Goal: Task Accomplishment & Management: Use online tool/utility

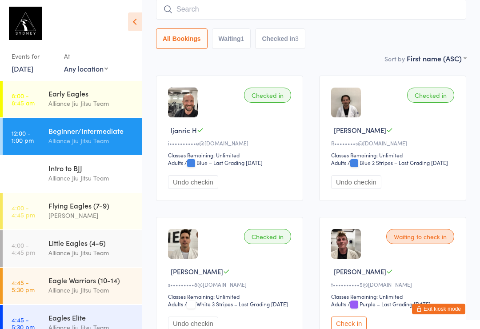
click at [120, 207] on div "Flying Eagles (7-9)" at bounding box center [91, 205] width 86 height 10
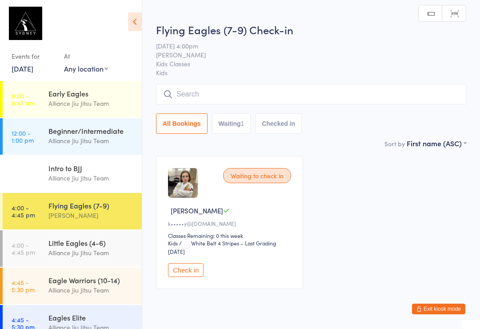
click at [133, 244] on div "Little Eagles (4-6)" at bounding box center [91, 243] width 86 height 10
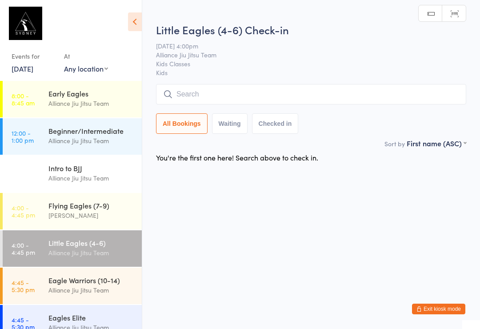
click at [122, 219] on div "[PERSON_NAME]" at bounding box center [91, 215] width 86 height 10
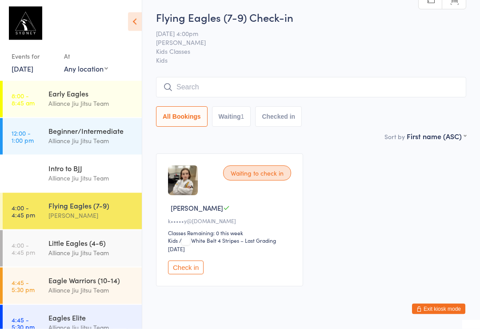
scroll to position [20, 0]
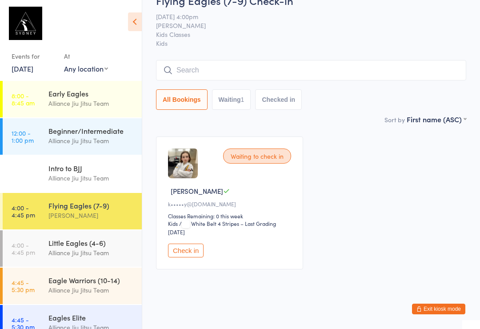
click at [215, 63] on input "search" at bounding box center [311, 70] width 310 height 20
click at [251, 76] on input "search" at bounding box center [311, 70] width 310 height 20
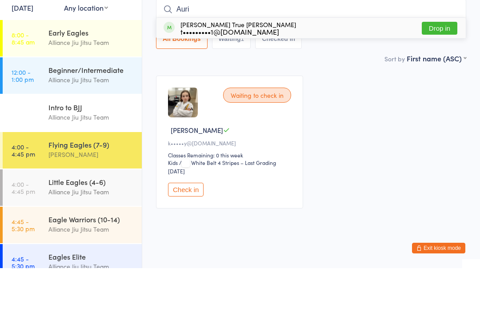
type input "Auri"
click at [462, 79] on div "[PERSON_NAME] True [PERSON_NAME] t•••••••••1@[DOMAIN_NAME] Drop in" at bounding box center [310, 89] width 309 height 20
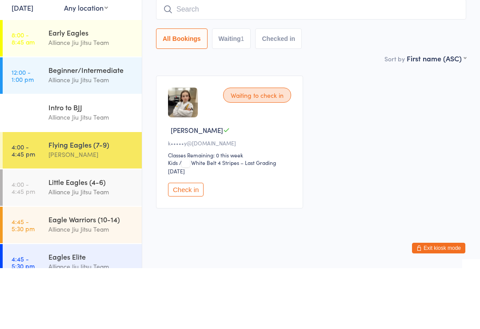
click at [435, 89] on div "All Bookings Waiting 1 Checked in" at bounding box center [311, 99] width 310 height 20
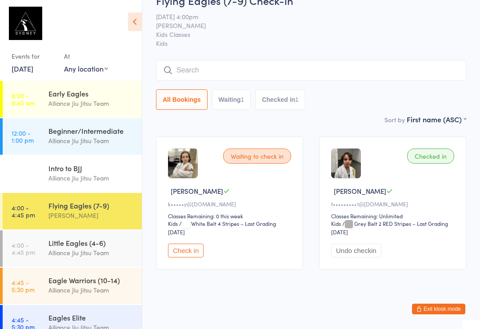
click at [99, 279] on div "Eagle Warriors (10-14)" at bounding box center [91, 280] width 86 height 10
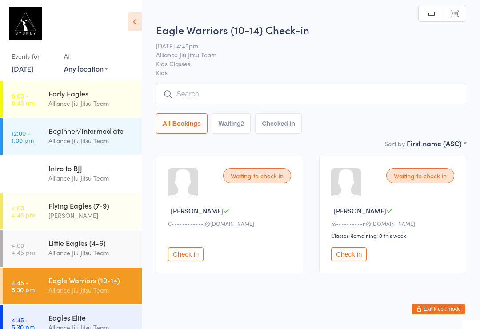
click at [312, 101] on input "search" at bounding box center [311, 94] width 310 height 20
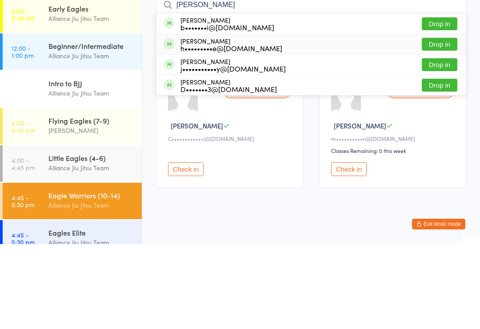
type input "[PERSON_NAME]"
click at [204, 122] on div "[PERSON_NAME] h•••••••••e@[DOMAIN_NAME]" at bounding box center [231, 129] width 102 height 14
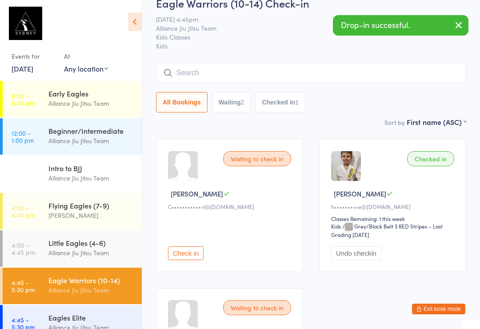
click at [94, 99] on div "Alliance Jiu Jitsu Team" at bounding box center [91, 103] width 86 height 10
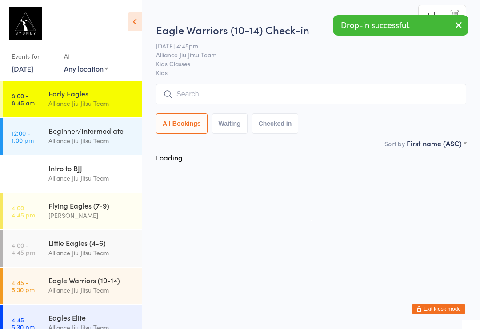
click at [103, 68] on select "Any location Kids Classes Adult Classes Mat 2 Mat 1" at bounding box center [86, 69] width 44 height 10
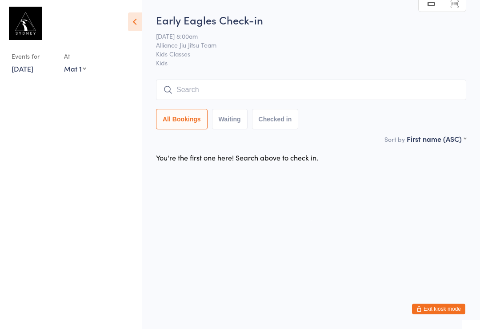
click at [111, 97] on ul at bounding box center [71, 205] width 142 height 248
click at [85, 72] on select "Any location Kids Classes Adult Classes Mat 2 Mat 1" at bounding box center [75, 69] width 22 height 10
click at [91, 68] on div "Events for [DATE] [DATE] [DATE] Sun Mon Tue Wed Thu Fri Sat 40 28 29 30 01 02 0…" at bounding box center [71, 42] width 142 height 84
click at [86, 72] on select "Any location Kids Classes Adult Classes Mat 2 Mat 1" at bounding box center [75, 69] width 22 height 10
select select "0"
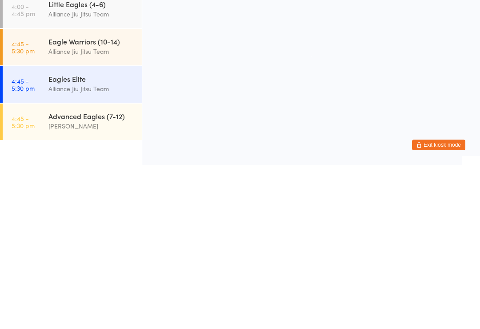
click at [84, 200] on div "Eagle Warriors (10-14)" at bounding box center [91, 205] width 86 height 10
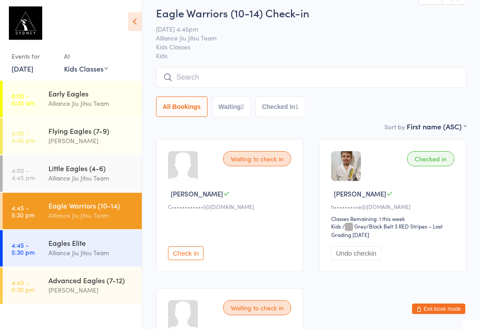
scroll to position [17, 0]
click at [257, 94] on div "All Bookings Waiting 2 Checked in 1" at bounding box center [311, 92] width 310 height 50
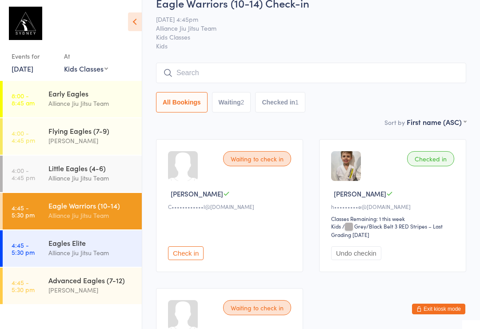
click at [274, 76] on input "search" at bounding box center [311, 73] width 310 height 20
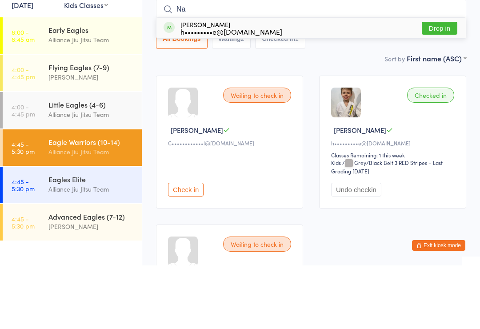
type input "Na"
click at [447, 85] on button "Drop in" at bounding box center [439, 91] width 36 height 13
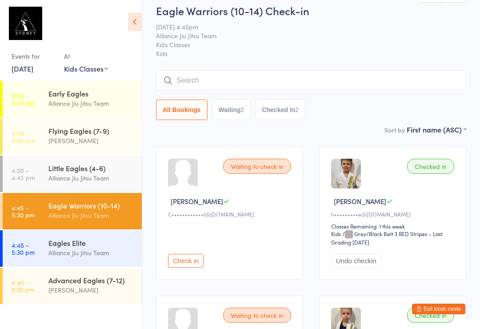
scroll to position [0, 0]
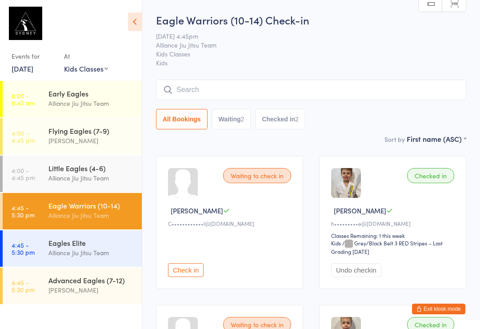
click at [213, 82] on input "search" at bounding box center [311, 90] width 310 height 20
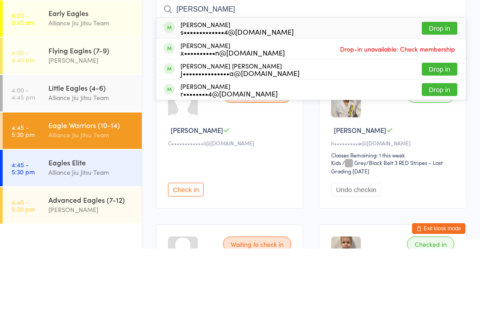
type input "[PERSON_NAME]"
click at [442, 102] on button "Drop in" at bounding box center [439, 108] width 36 height 13
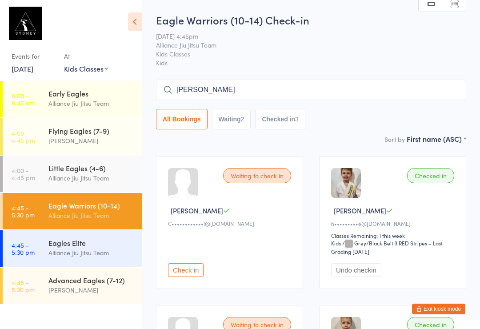
type input "[PERSON_NAME]"
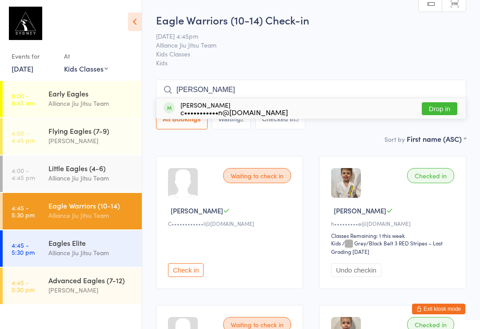
click at [450, 106] on button "Drop in" at bounding box center [439, 108] width 36 height 13
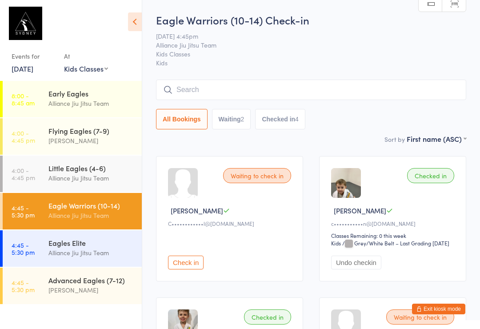
click at [228, 125] on button "Waiting 2" at bounding box center [231, 119] width 39 height 20
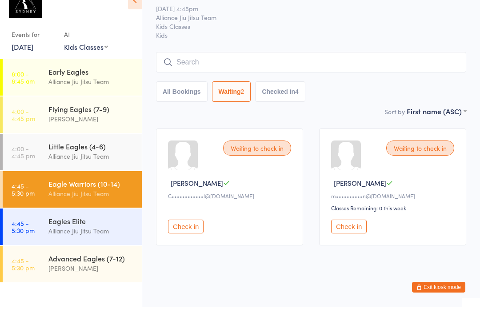
scroll to position [3, 0]
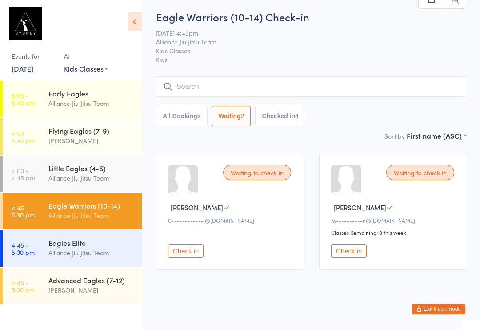
click at [124, 138] on div "[PERSON_NAME]" at bounding box center [91, 140] width 86 height 10
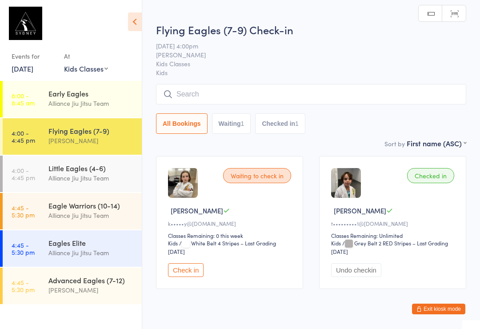
click at [191, 277] on button "Check in" at bounding box center [186, 270] width 36 height 14
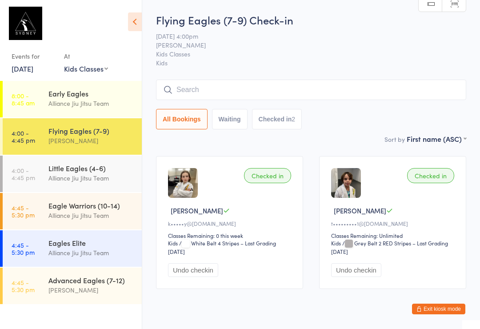
click at [195, 91] on input "search" at bounding box center [311, 90] width 310 height 20
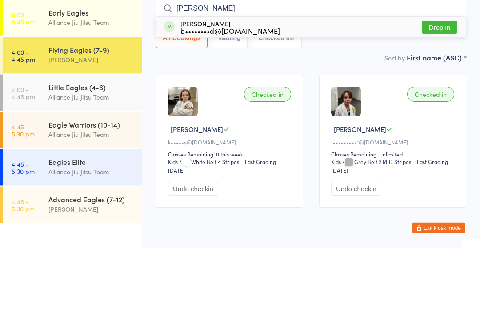
type input "[PERSON_NAME]"
click at [434, 102] on button "Drop in" at bounding box center [439, 108] width 36 height 13
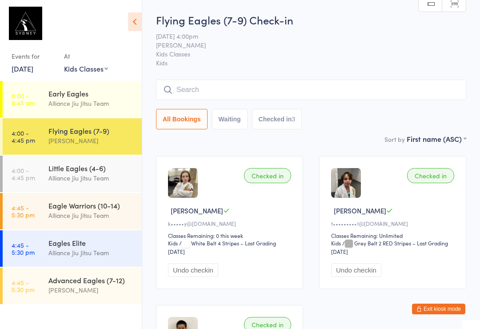
click at [240, 85] on input "search" at bounding box center [311, 90] width 310 height 20
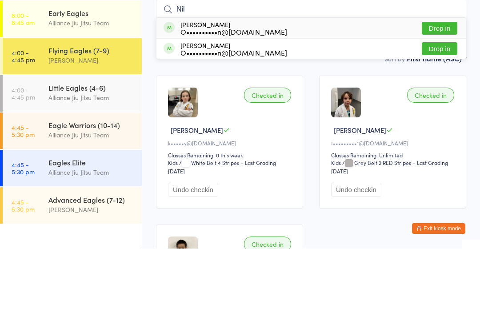
type input "Nil"
click at [439, 102] on button "Drop in" at bounding box center [439, 108] width 36 height 13
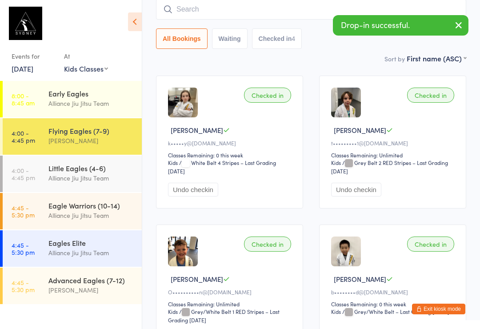
click at [261, 9] on input "search" at bounding box center [311, 9] width 310 height 20
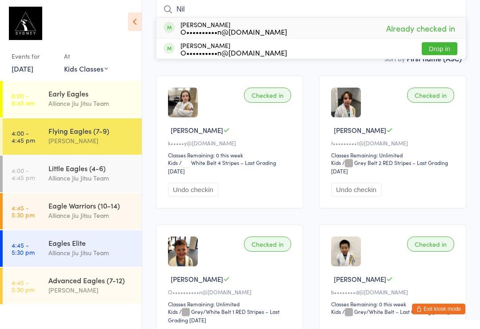
type input "Nil"
click at [440, 50] on button "Drop in" at bounding box center [439, 48] width 36 height 13
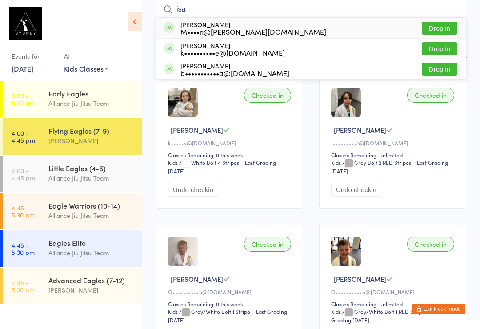
type input "isa"
click at [440, 52] on button "Drop in" at bounding box center [439, 48] width 36 height 13
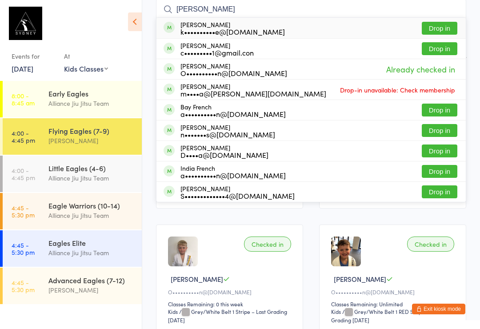
type input "[PERSON_NAME]"
click at [439, 23] on button "Drop in" at bounding box center [439, 28] width 36 height 13
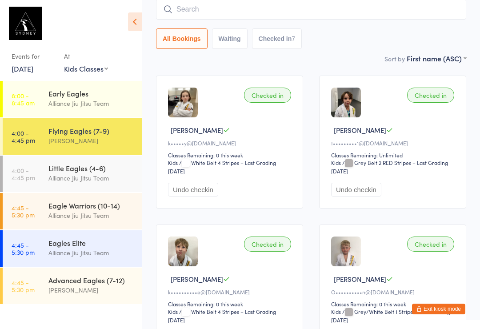
click at [202, 0] on input "search" at bounding box center [311, 9] width 310 height 20
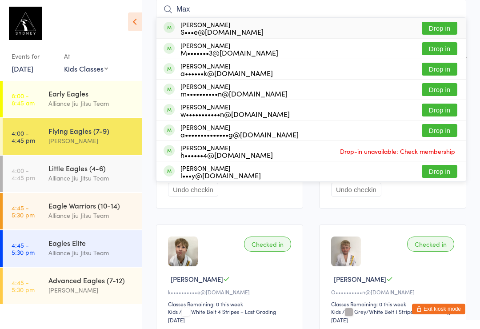
type input "Max"
click at [443, 67] on button "Drop in" at bounding box center [439, 69] width 36 height 13
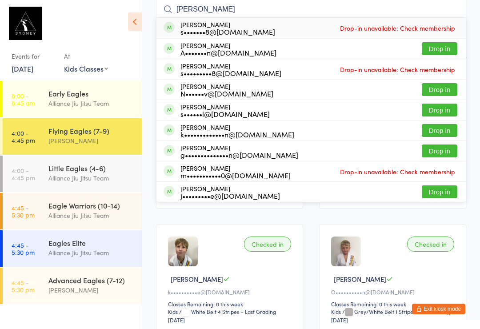
type input "[PERSON_NAME]"
click at [220, 133] on div "k•••••••••••••n@[DOMAIN_NAME]" at bounding box center [237, 134] width 114 height 7
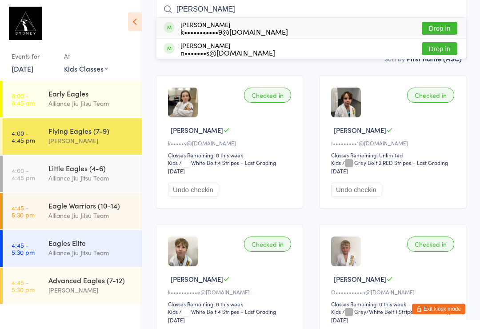
type input "[PERSON_NAME]"
click at [215, 32] on div "k•••••••••••9@[DOMAIN_NAME]" at bounding box center [233, 31] width 107 height 7
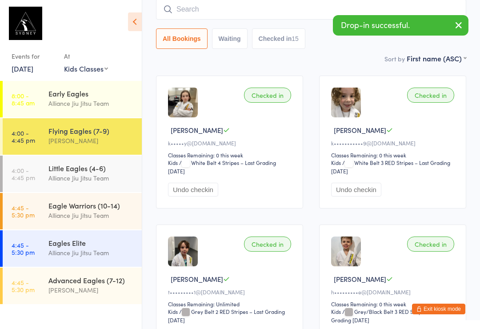
click at [328, 63] on div "Sort by First name (ASC) First name (ASC) First name (DESC) Last name (ASC) Las…" at bounding box center [311, 58] width 310 height 10
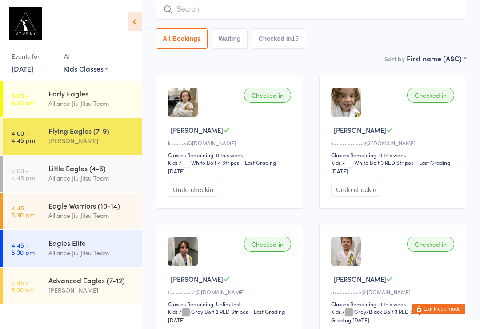
click at [432, 93] on div "Checked in" at bounding box center [430, 94] width 47 height 15
click at [445, 94] on div "Checked in" at bounding box center [430, 94] width 47 height 15
click at [208, 8] on input "search" at bounding box center [311, 9] width 310 height 20
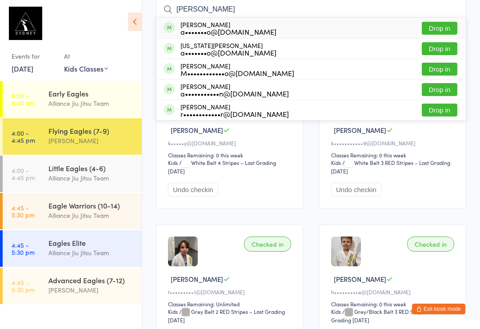
type input "[PERSON_NAME]"
click at [438, 52] on button "Drop in" at bounding box center [439, 48] width 36 height 13
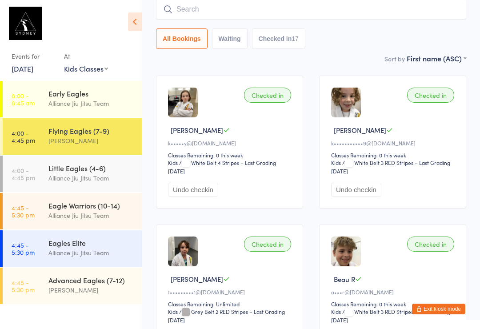
click at [221, 9] on input "search" at bounding box center [311, 9] width 310 height 20
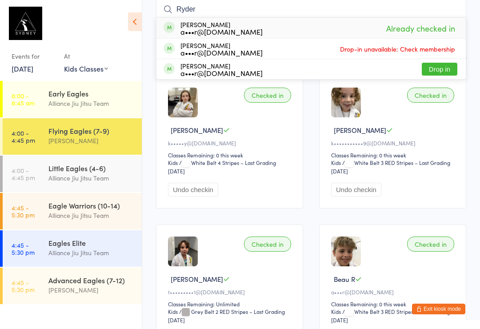
type input "Ryder"
click at [442, 68] on button "Drop in" at bounding box center [439, 69] width 36 height 13
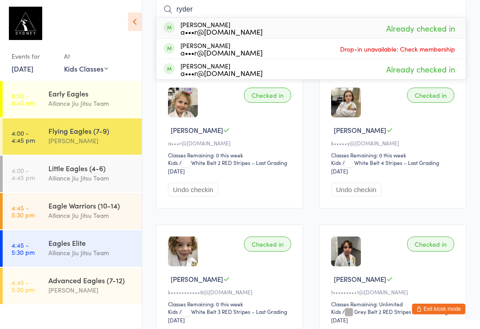
type input "ryder"
click at [243, 119] on div "Checked in [PERSON_NAME] R a•••r@[DOMAIN_NAME] Classes Remaining: 0 this week K…" at bounding box center [229, 142] width 147 height 133
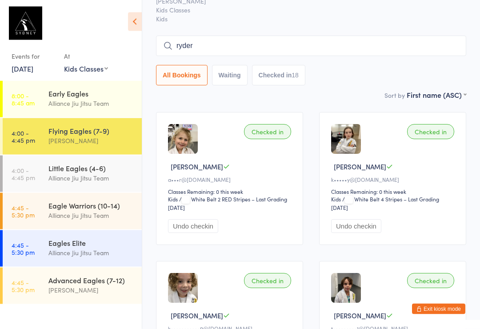
scroll to position [0, 0]
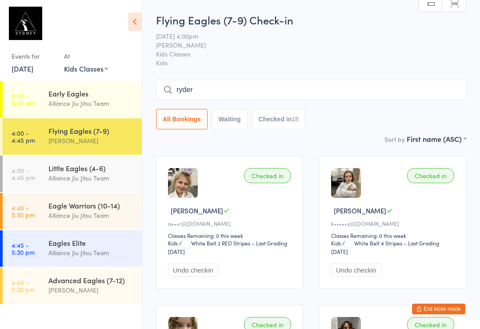
click at [52, 134] on div "Flying Eagles (7-9)" at bounding box center [91, 131] width 86 height 10
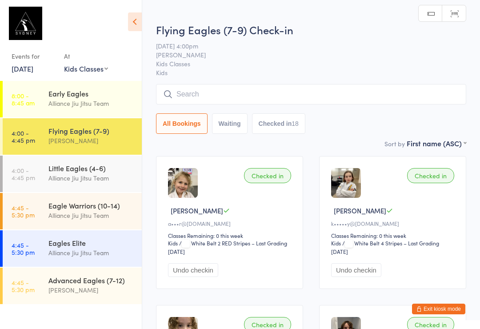
click at [183, 92] on input "search" at bounding box center [311, 94] width 310 height 20
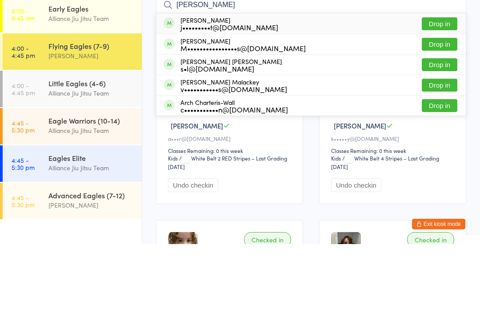
type input "[PERSON_NAME]"
click at [435, 123] on button "Drop in" at bounding box center [439, 129] width 36 height 13
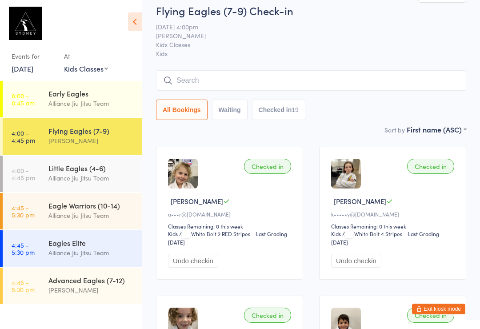
scroll to position [9, 0]
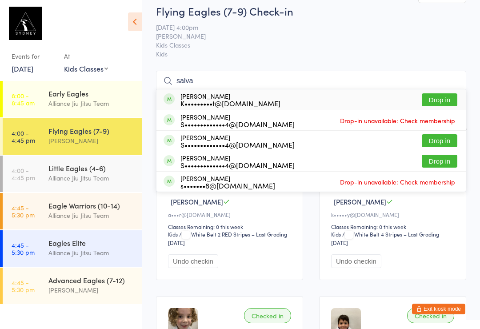
type input "salva"
click at [438, 103] on button "Drop in" at bounding box center [439, 99] width 36 height 13
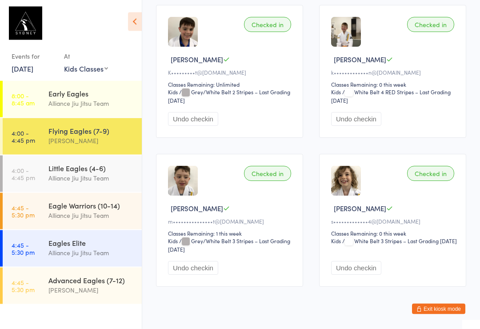
scroll to position [1342, 0]
click at [101, 207] on div "Eagle Warriors (10-14)" at bounding box center [91, 205] width 86 height 10
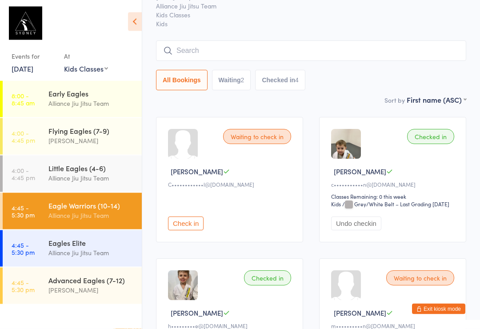
click at [348, 45] on input "search" at bounding box center [311, 51] width 310 height 20
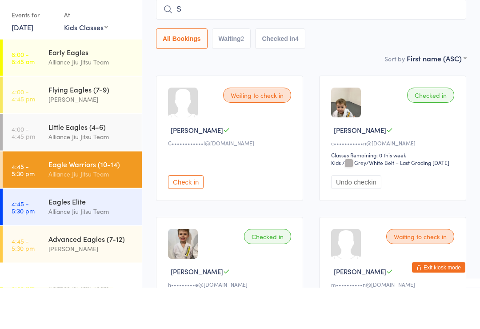
click at [250, 117] on div "Waiting to check in [PERSON_NAME] C C••••••••••••l@[DOMAIN_NAME] Check in" at bounding box center [229, 179] width 147 height 125
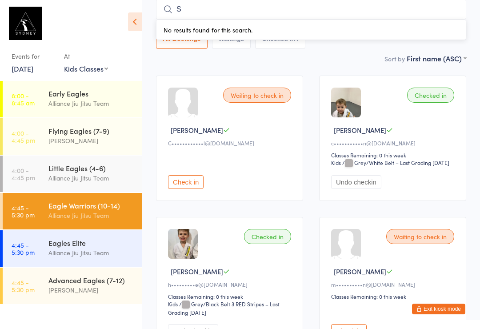
click at [230, 14] on input "S" at bounding box center [311, 9] width 310 height 20
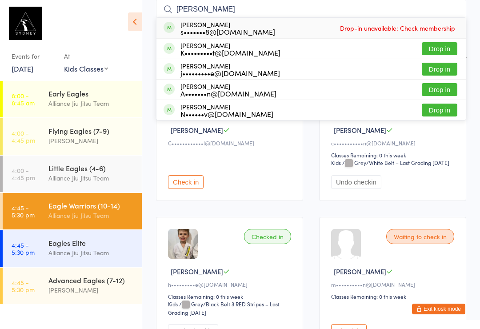
type input "[PERSON_NAME]"
click at [442, 68] on button "Drop in" at bounding box center [439, 69] width 36 height 13
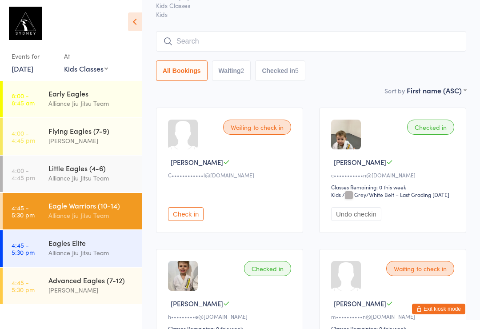
scroll to position [0, 0]
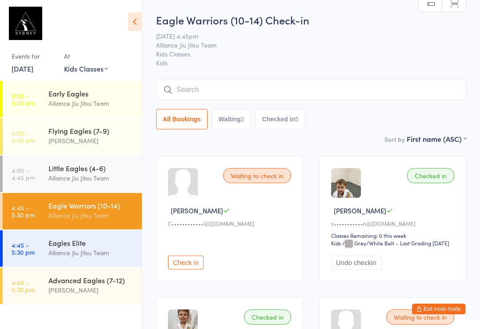
click at [233, 116] on button "Waiting 2" at bounding box center [231, 119] width 39 height 20
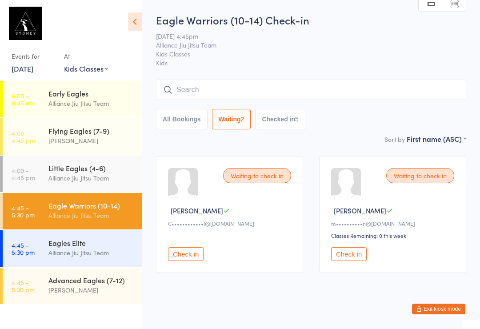
click at [200, 126] on button "All Bookings" at bounding box center [182, 119] width 52 height 20
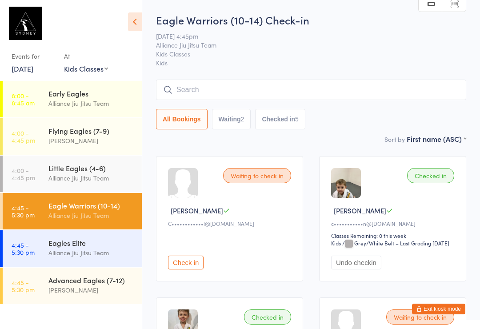
click at [302, 93] on input "search" at bounding box center [311, 90] width 310 height 20
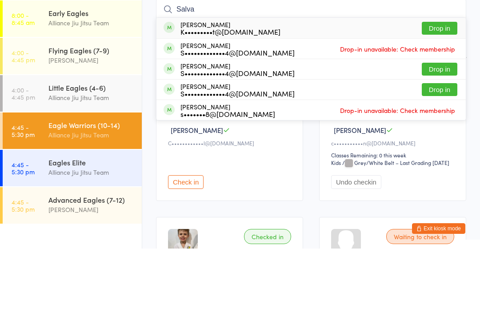
type input "Salva"
click at [440, 102] on button "Drop in" at bounding box center [439, 108] width 36 height 13
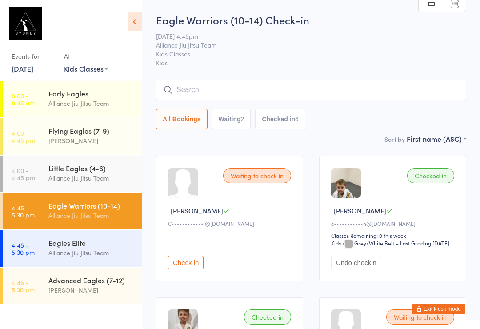
click at [188, 269] on button "Check in" at bounding box center [186, 262] width 36 height 14
click at [210, 76] on div "Eagle Warriors (10-14) Check-in [DATE] 4:45pm Alliance Jiu Jitsu Team Kids Clas…" at bounding box center [311, 72] width 310 height 121
click at [212, 81] on input "search" at bounding box center [311, 90] width 310 height 20
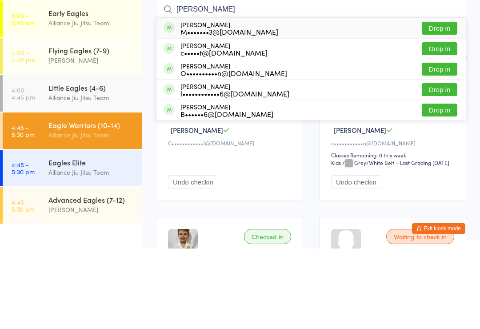
type input "[PERSON_NAME]"
click at [181, 163] on div "[PERSON_NAME] l••••••••••••6@[DOMAIN_NAME]" at bounding box center [234, 170] width 109 height 14
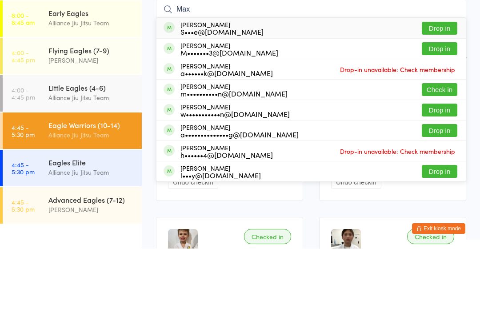
type input "Max"
click at [442, 163] on button "Check in" at bounding box center [439, 169] width 36 height 13
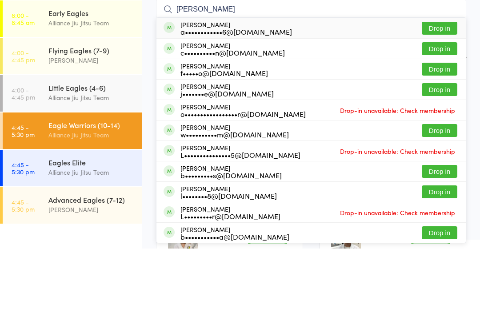
type input "[PERSON_NAME]"
click at [438, 143] on button "Drop in" at bounding box center [439, 149] width 36 height 13
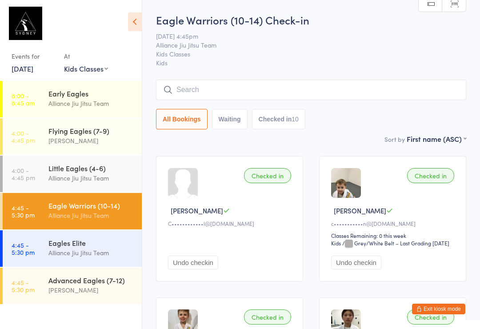
click at [338, 91] on input "search" at bounding box center [311, 90] width 310 height 20
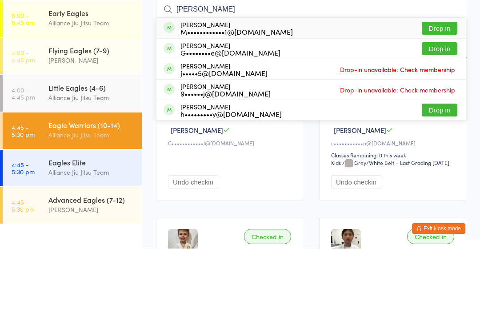
type input "[PERSON_NAME]"
click at [441, 123] on button "Drop in" at bounding box center [439, 129] width 36 height 13
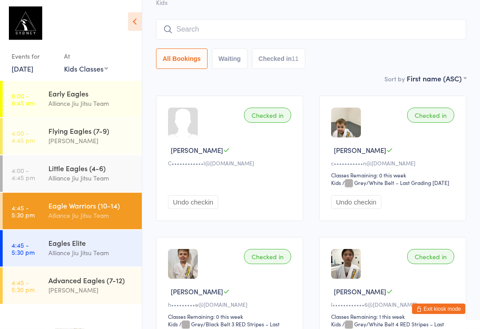
scroll to position [62, 0]
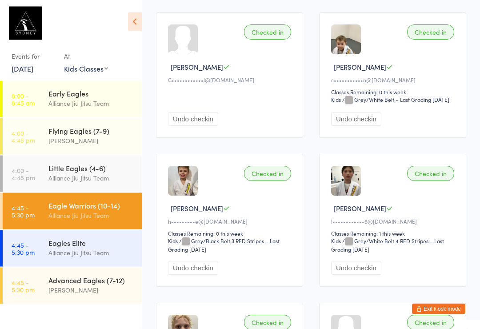
click at [100, 68] on select "Any location Kids Classes Adult Classes Mat 2 Mat 1" at bounding box center [86, 69] width 44 height 10
select select "1"
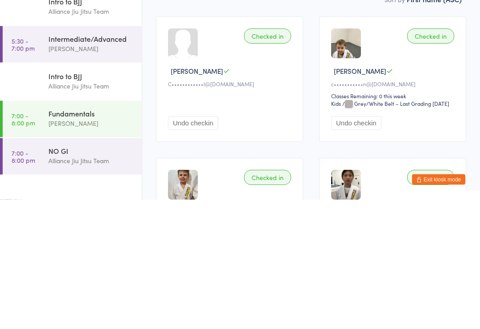
click at [95, 173] on div "[PERSON_NAME]" at bounding box center [91, 178] width 86 height 10
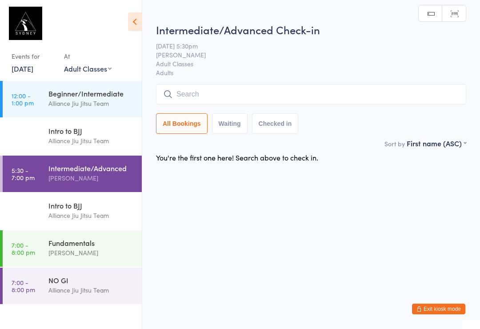
click at [238, 95] on input "search" at bounding box center [311, 94] width 310 height 20
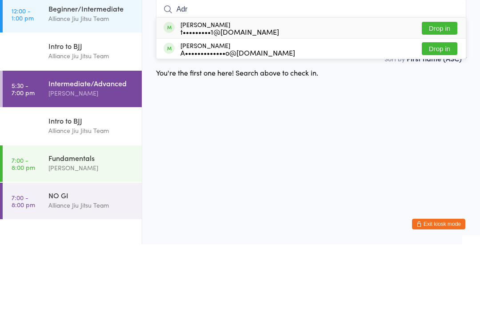
type input "Adr"
click at [217, 113] on div "t•••••••••1@[DOMAIN_NAME]" at bounding box center [229, 116] width 99 height 7
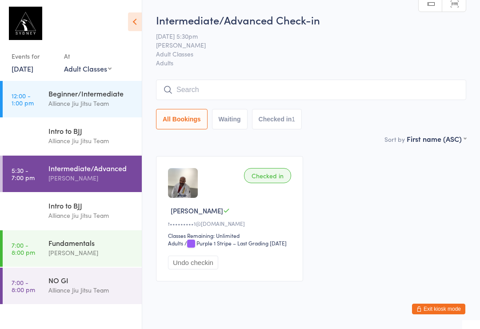
click at [235, 87] on input "search" at bounding box center [311, 90] width 310 height 20
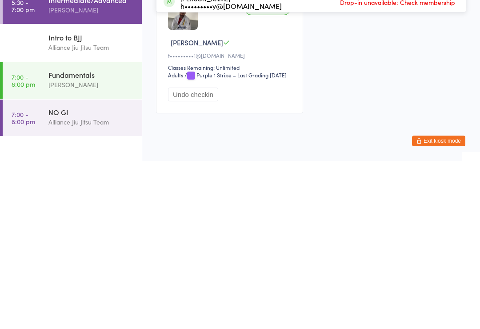
type input "Lui"
click at [371, 148] on div "Checked in [PERSON_NAME] t•••••••••1@[DOMAIN_NAME] Classes Remaining: Unlimited…" at bounding box center [311, 218] width 326 height 141
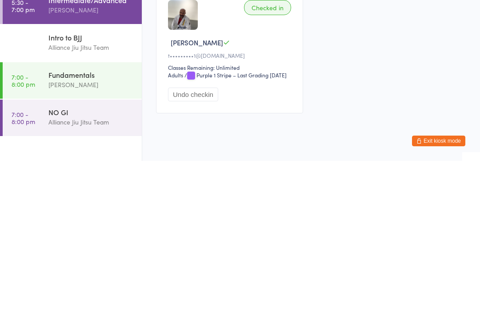
scroll to position [33, 0]
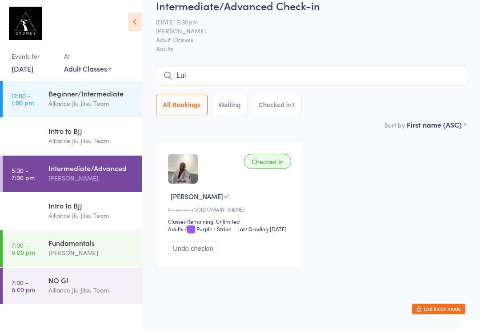
click at [103, 209] on div "Intro to BJJ" at bounding box center [91, 205] width 86 height 10
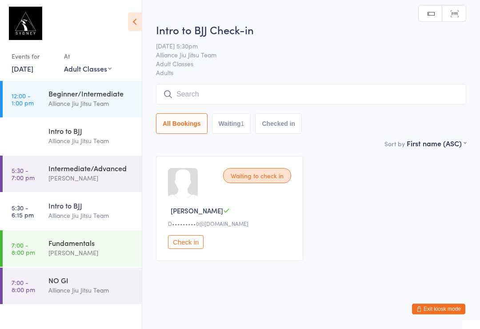
click at [284, 93] on input "search" at bounding box center [311, 94] width 310 height 20
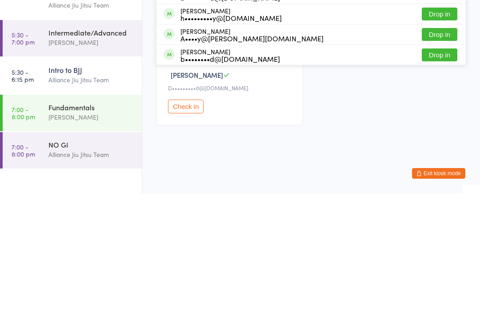
type input "Lu"
click at [345, 148] on div "Waiting to check in [PERSON_NAME]•••••••••0@[DOMAIN_NAME] Check in" at bounding box center [311, 208] width 326 height 121
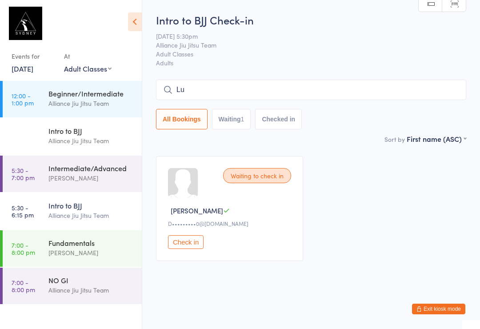
click at [91, 210] on div "Intro to BJJ" at bounding box center [91, 205] width 86 height 10
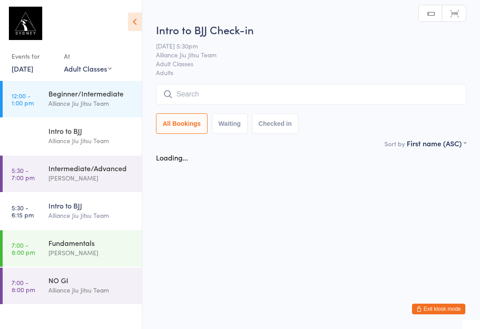
scroll to position [0, 0]
click at [96, 169] on div "Intermediate/Advanced" at bounding box center [91, 168] width 86 height 10
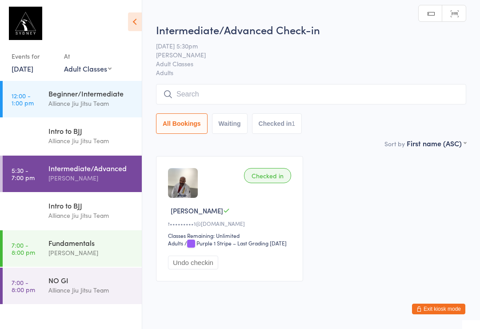
click at [288, 98] on input "search" at bounding box center [311, 94] width 310 height 20
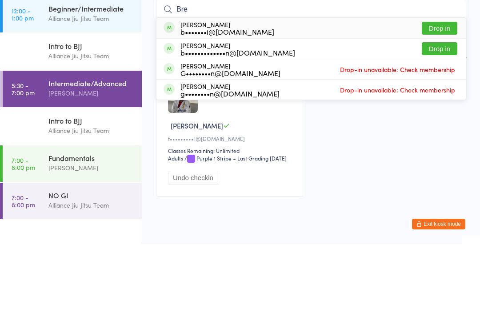
type input "Bre"
click at [439, 107] on button "Drop in" at bounding box center [439, 113] width 36 height 13
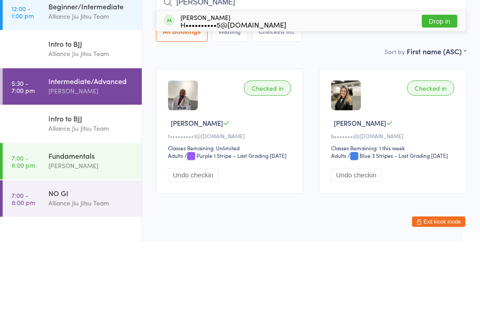
type input "[PERSON_NAME]"
click at [439, 102] on button "Drop in" at bounding box center [439, 108] width 36 height 13
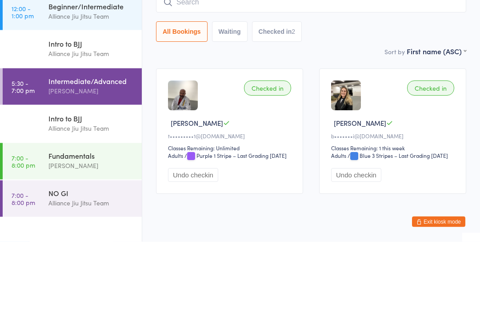
scroll to position [20, 0]
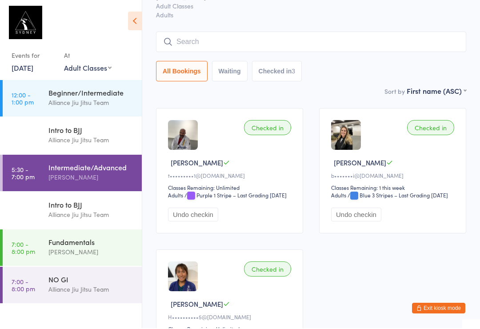
click at [359, 35] on input "search" at bounding box center [311, 42] width 310 height 20
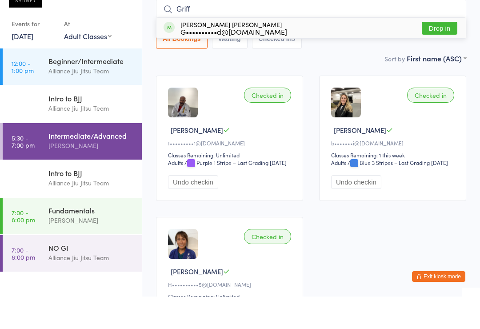
type input "Griff"
click at [442, 54] on button "Drop in" at bounding box center [439, 60] width 36 height 13
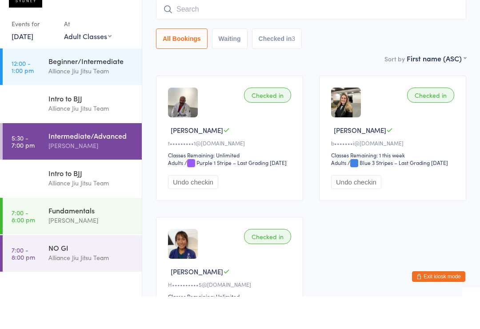
scroll to position [80, 0]
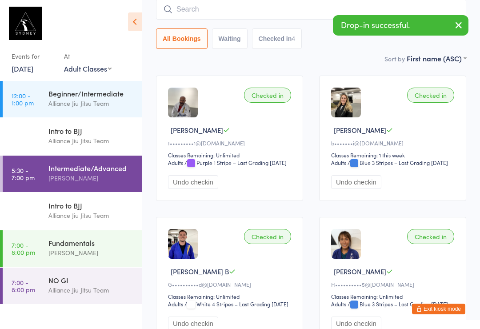
click at [360, 79] on div "Checked in [PERSON_NAME] P b•••••••i@[DOMAIN_NAME] Classes Remaining: 1 this we…" at bounding box center [392, 138] width 147 height 125
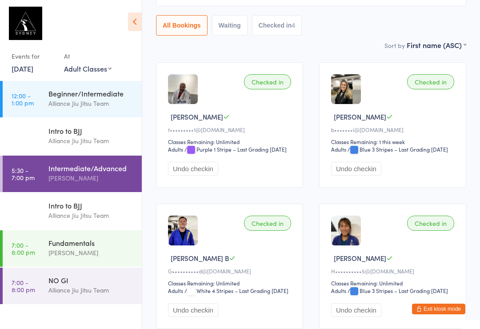
scroll to position [68, 0]
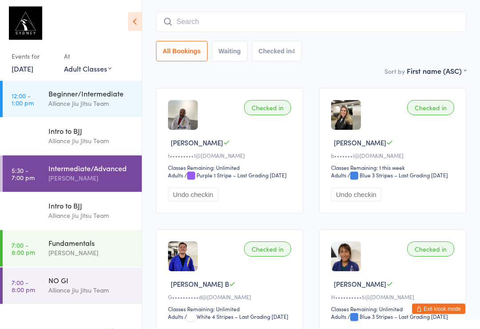
click at [240, 23] on input "search" at bounding box center [311, 22] width 310 height 20
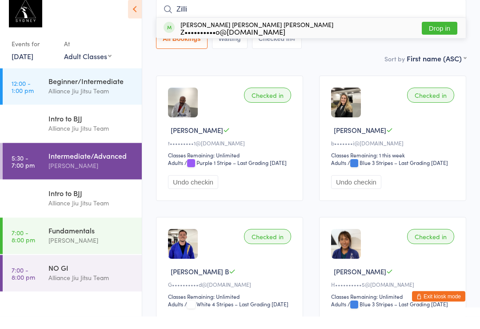
type input "Zilli"
click at [330, 31] on div "[PERSON_NAME] [PERSON_NAME] [PERSON_NAME] Z••••••••••o@[DOMAIN_NAME] Drop in" at bounding box center [310, 41] width 309 height 20
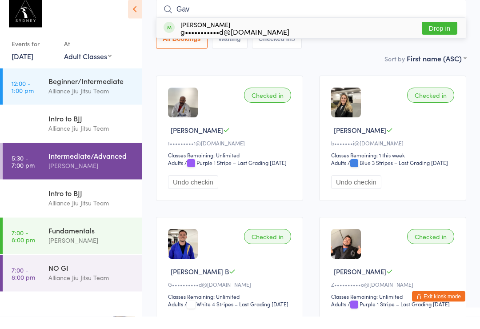
type input "Gav"
click at [440, 35] on button "Drop in" at bounding box center [439, 41] width 36 height 13
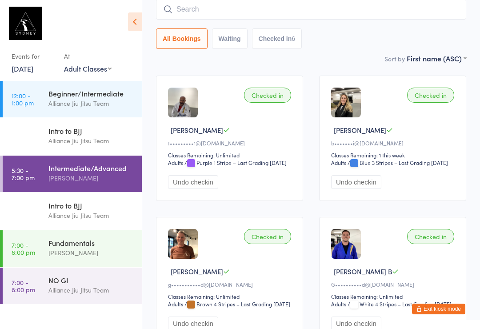
click at [200, 12] on input "search" at bounding box center [311, 9] width 310 height 20
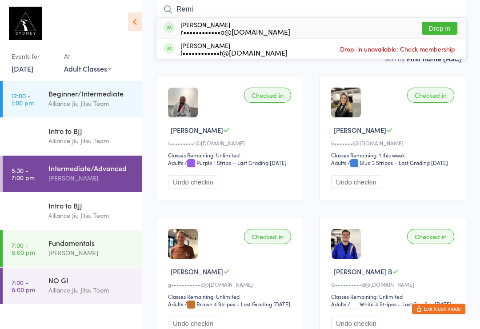
type input "Remi"
click at [432, 26] on button "Drop in" at bounding box center [439, 28] width 36 height 13
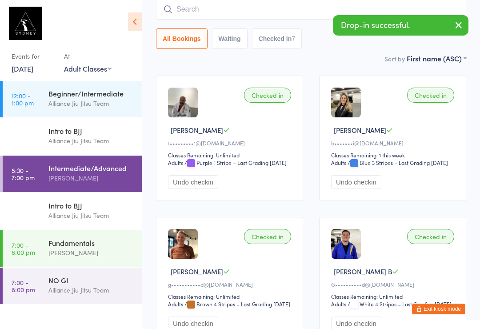
click at [325, 2] on input "search" at bounding box center [311, 9] width 310 height 20
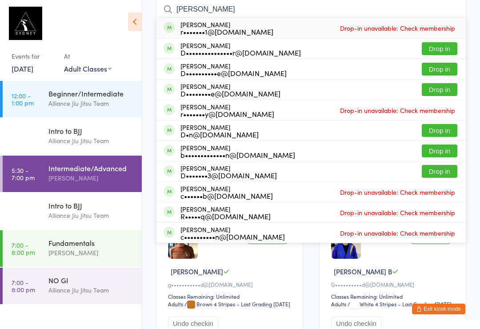
type input "[PERSON_NAME]"
click at [427, 67] on button "Drop in" at bounding box center [439, 69] width 36 height 13
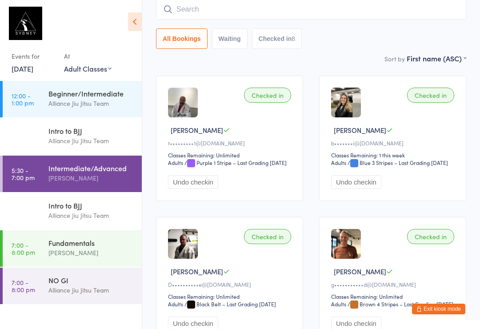
click at [219, 7] on input "search" at bounding box center [311, 9] width 310 height 20
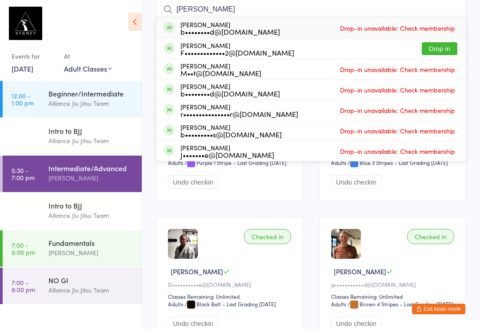
type input "[PERSON_NAME]"
click at [249, 55] on div "F•••••••••••••2@[DOMAIN_NAME]" at bounding box center [237, 52] width 114 height 7
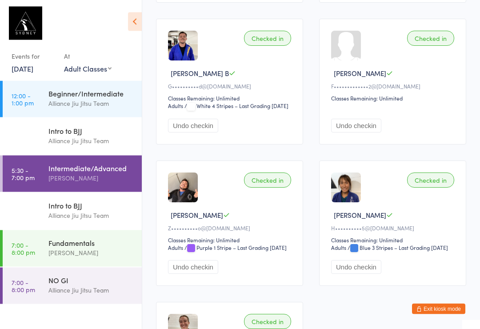
scroll to position [421, 0]
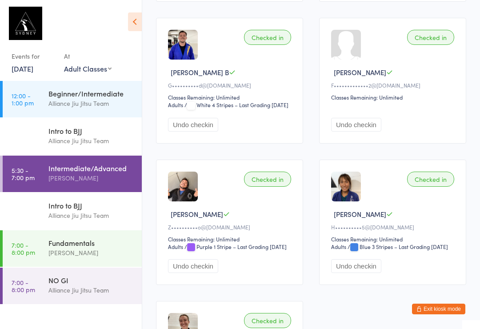
click at [85, 214] on div "Alliance Jiu Jitsu Team" at bounding box center [91, 215] width 86 height 10
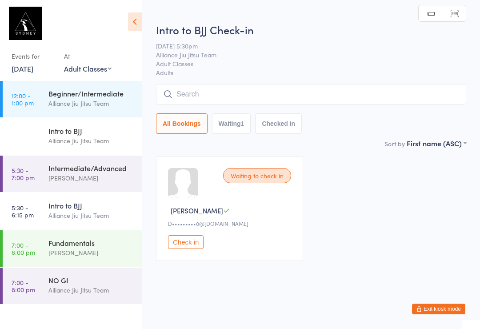
click at [92, 168] on div "Intermediate/Advanced" at bounding box center [91, 168] width 86 height 10
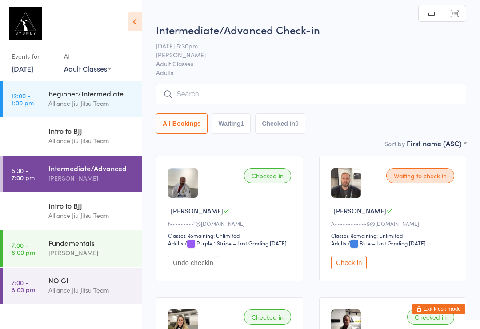
click at [355, 269] on button "Check in" at bounding box center [349, 262] width 36 height 14
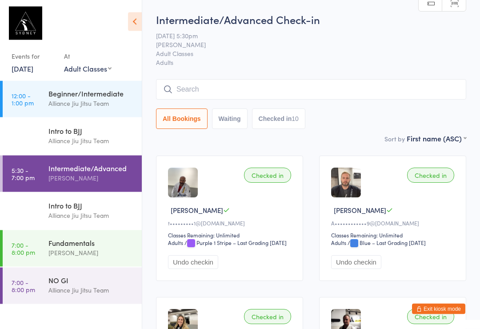
scroll to position [1, 0]
click at [273, 90] on input "search" at bounding box center [311, 89] width 310 height 20
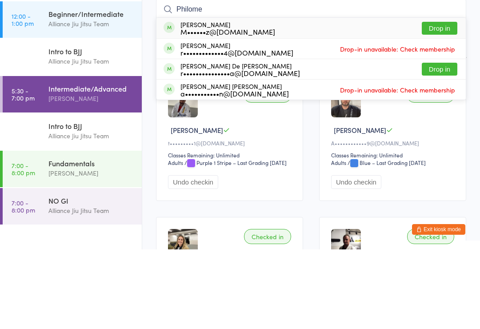
type input "Philome"
click at [442, 142] on button "Drop in" at bounding box center [439, 148] width 36 height 13
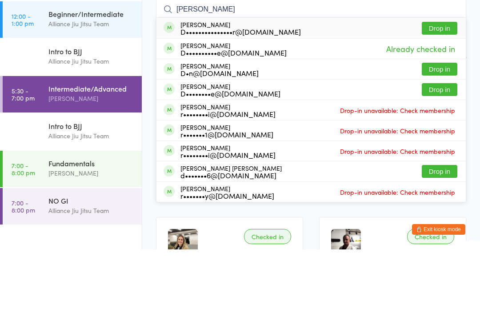
type input "[PERSON_NAME]"
click at [250, 100] on div "[PERSON_NAME] D•••••••••••••••r@[DOMAIN_NAME]" at bounding box center [240, 107] width 120 height 14
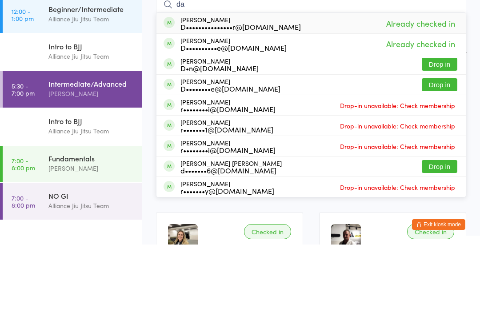
type input "d"
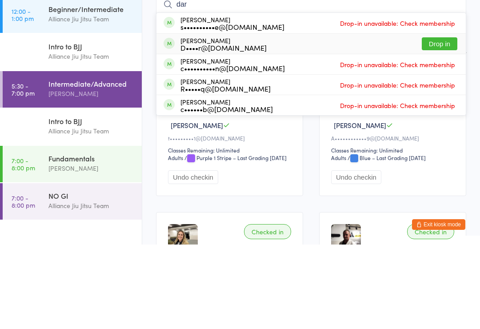
type input "dar"
click at [223, 128] on div "D••••r@[DOMAIN_NAME]" at bounding box center [223, 131] width 86 height 7
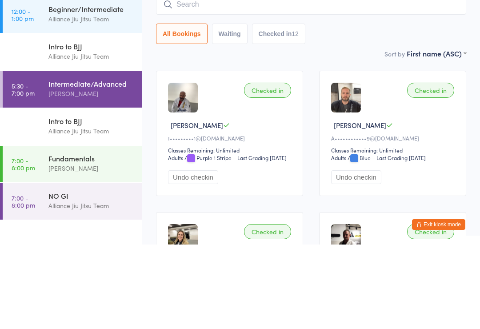
scroll to position [85, 0]
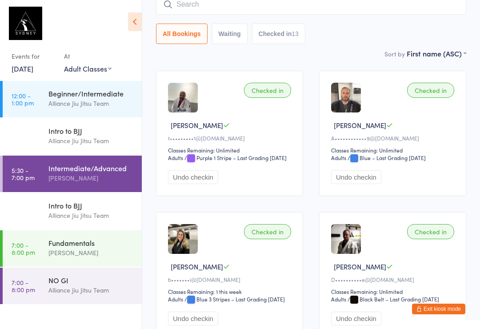
click at [231, 8] on input "search" at bounding box center [311, 4] width 310 height 20
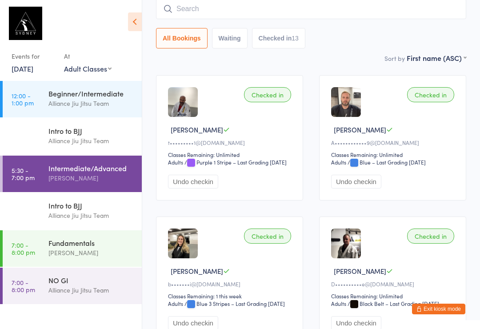
scroll to position [80, 0]
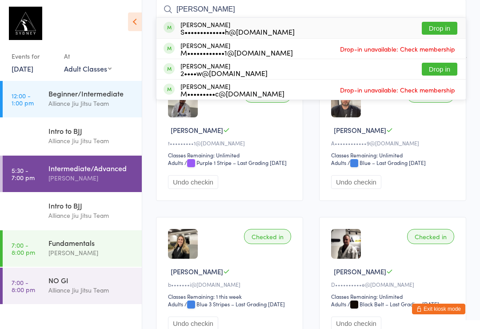
type input "[PERSON_NAME]"
click at [443, 26] on button "Drop in" at bounding box center [439, 28] width 36 height 13
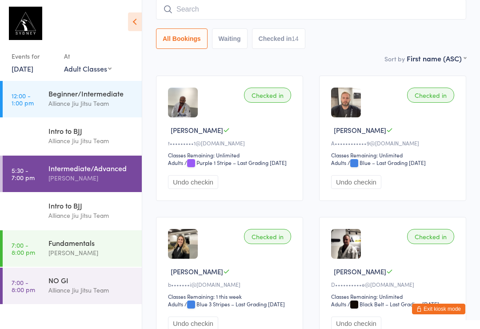
click at [212, 14] on input "search" at bounding box center [311, 9] width 310 height 20
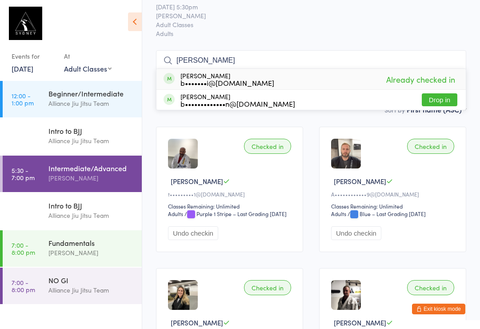
scroll to position [29, 0]
type input "[PERSON_NAME]"
click at [431, 99] on button "Drop in" at bounding box center [439, 100] width 36 height 13
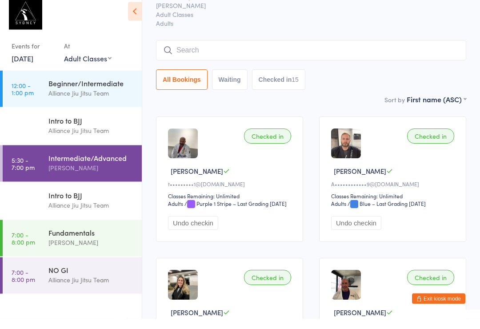
click at [192, 54] on input "search" at bounding box center [311, 61] width 310 height 20
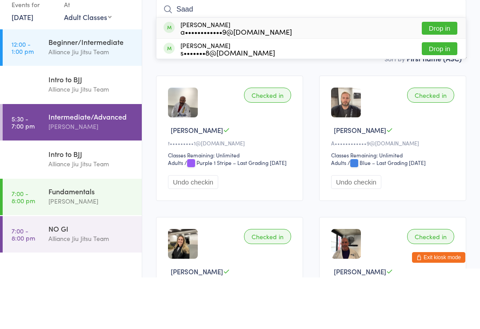
type input "Saad"
click at [437, 73] on button "Drop in" at bounding box center [439, 79] width 36 height 13
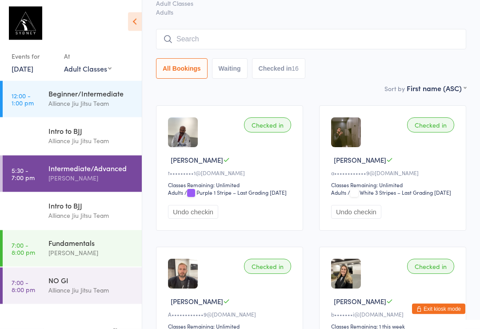
scroll to position [0, 0]
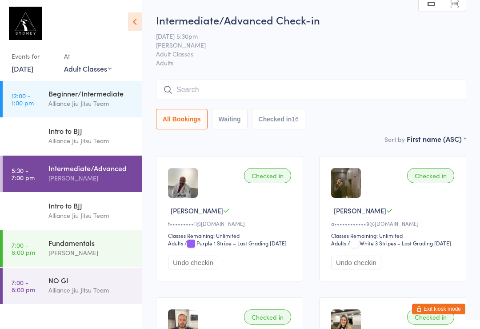
click at [271, 89] on input "search" at bounding box center [311, 90] width 310 height 20
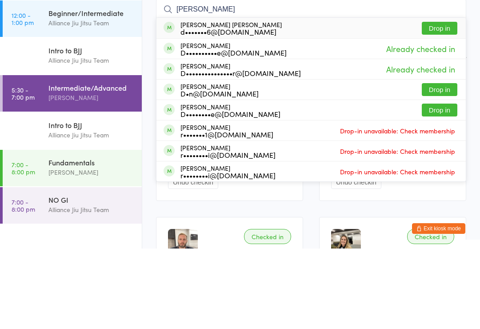
type input "[PERSON_NAME]"
click at [433, 102] on button "Drop in" at bounding box center [439, 108] width 36 height 13
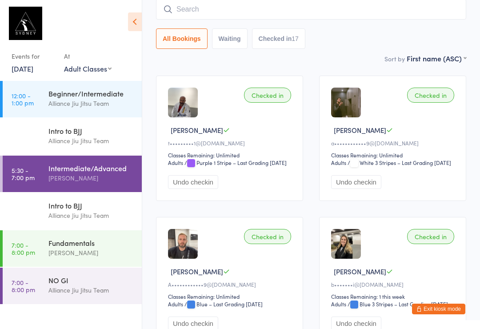
click at [314, 10] on input "search" at bounding box center [311, 9] width 310 height 20
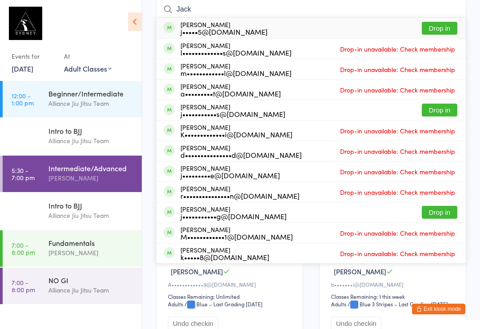
type input "Jack"
click at [443, 27] on button "Drop in" at bounding box center [439, 28] width 36 height 13
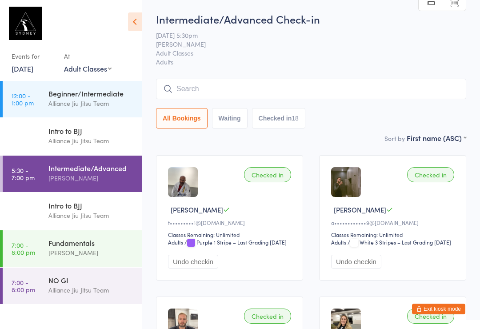
scroll to position [0, 0]
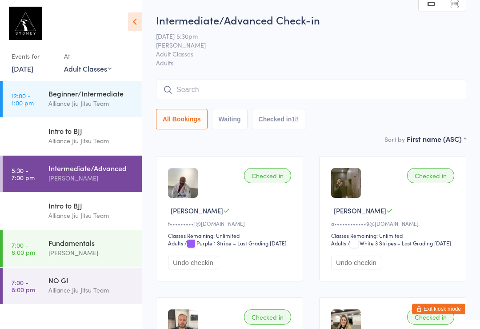
click at [322, 73] on div "Intermediate/Advanced Check-in [DATE] 5:30pm [PERSON_NAME] Adult Classes Adults…" at bounding box center [311, 72] width 310 height 121
click at [338, 91] on input "search" at bounding box center [311, 90] width 310 height 20
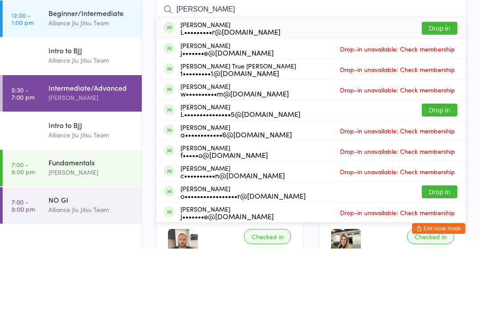
type input "[PERSON_NAME]"
click at [439, 102] on button "Drop in" at bounding box center [439, 108] width 36 height 13
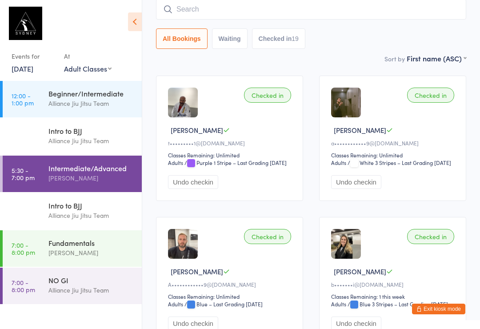
click at [79, 294] on div "Alliance Jiu Jitsu Team" at bounding box center [91, 290] width 86 height 10
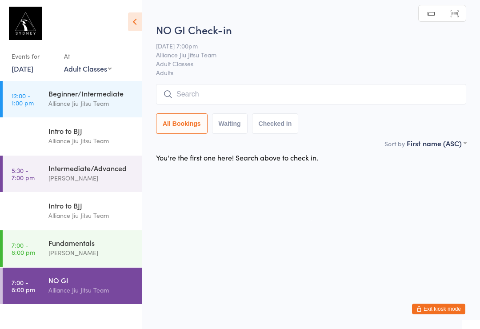
click at [253, 89] on input "search" at bounding box center [311, 94] width 310 height 20
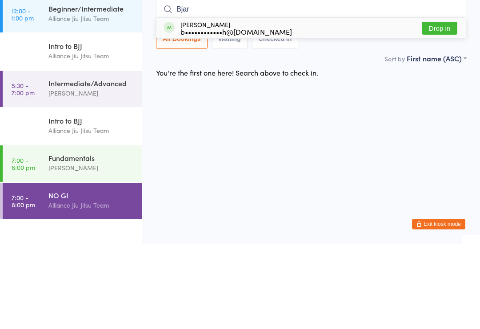
type input "Bjar"
click at [448, 107] on button "Drop in" at bounding box center [439, 113] width 36 height 13
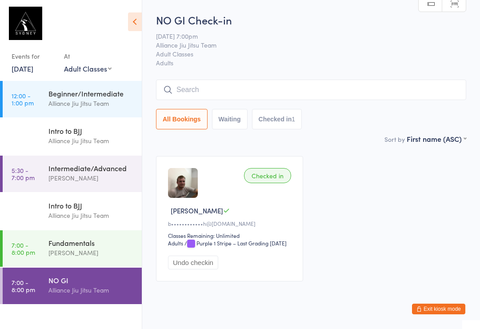
click at [228, 88] on input "search" at bounding box center [311, 90] width 310 height 20
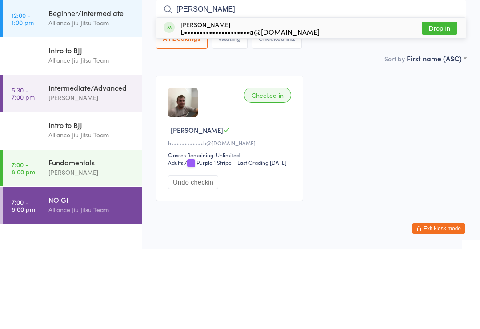
type input "[PERSON_NAME]"
click at [287, 108] on div "L•••••••••••••••••••••a@[DOMAIN_NAME]" at bounding box center [249, 111] width 139 height 7
